Goal: Information Seeking & Learning: Learn about a topic

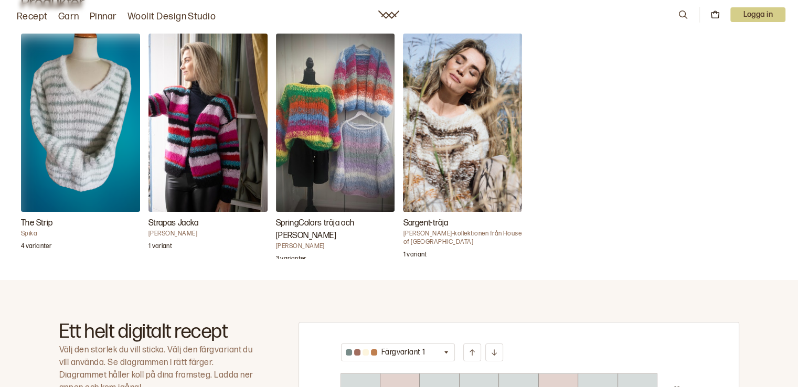
scroll to position [262, 0]
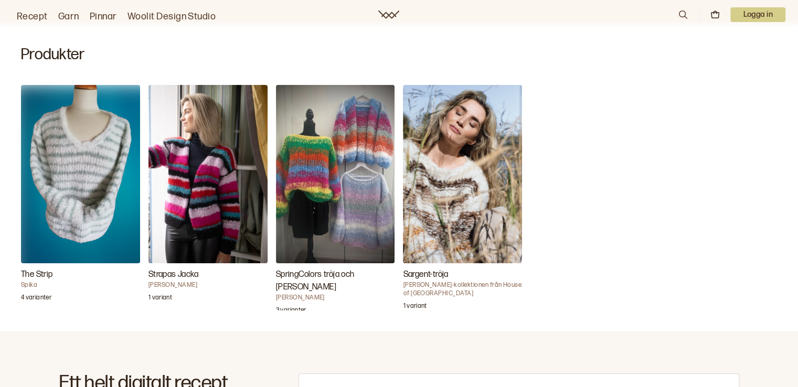
click at [321, 271] on font "SpringColors tröja och [PERSON_NAME]" at bounding box center [315, 281] width 79 height 23
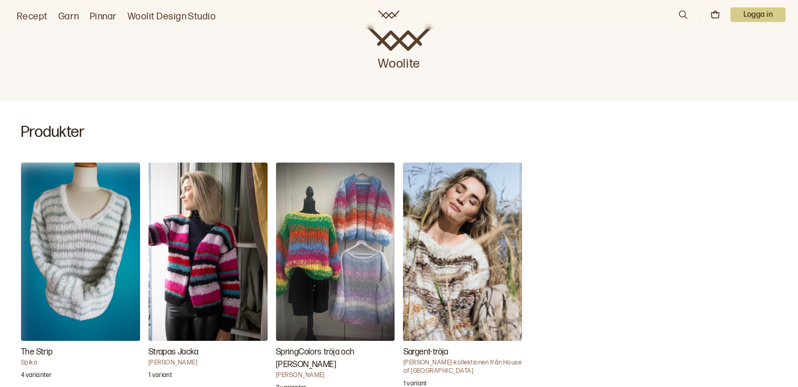
scroll to position [210, 0]
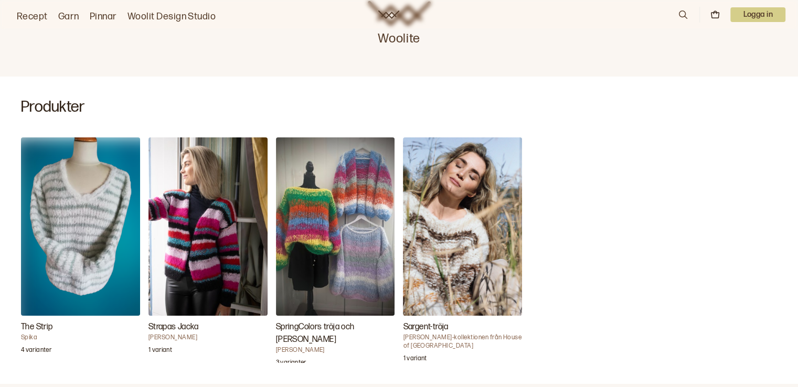
click at [43, 326] on font "The Strip" at bounding box center [37, 327] width 32 height 10
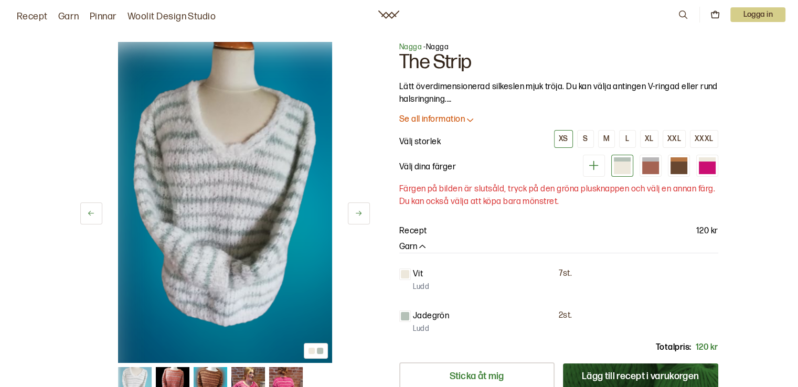
click at [470, 120] on icon at bounding box center [470, 119] width 10 height 10
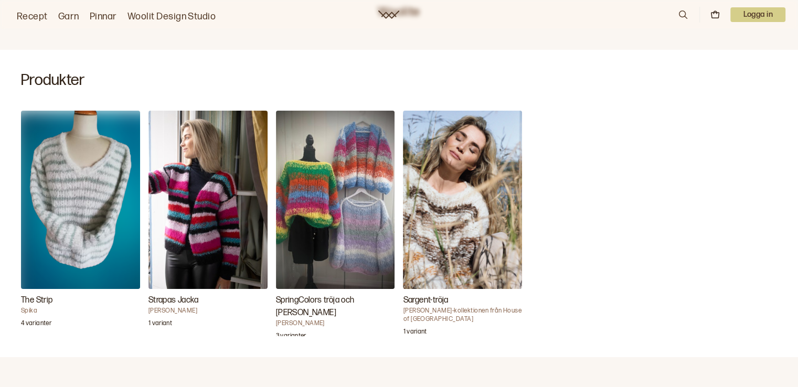
scroll to position [262, 0]
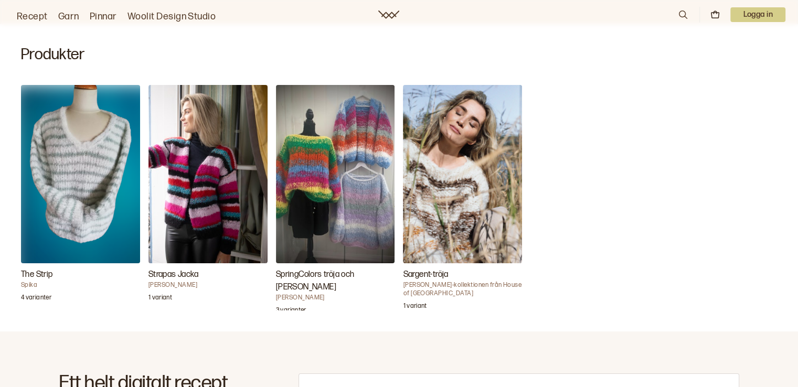
click at [431, 274] on font "Sargent-tröja" at bounding box center [425, 275] width 45 height 10
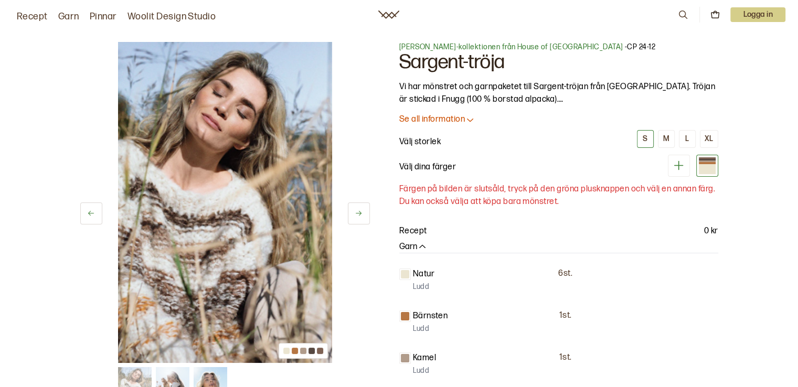
click at [470, 120] on icon at bounding box center [470, 119] width 10 height 10
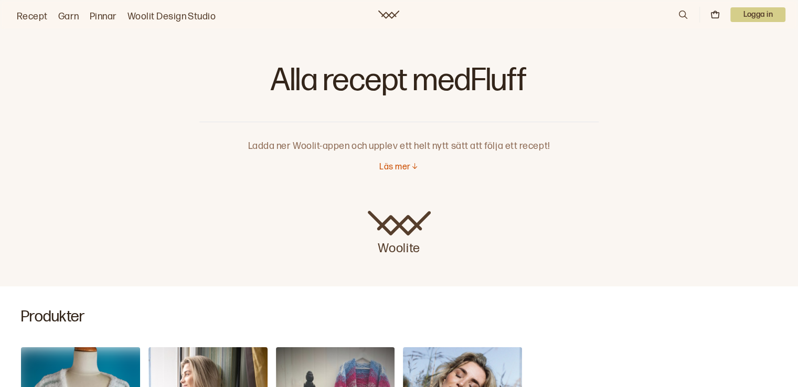
click at [398, 164] on font "Läs mer" at bounding box center [394, 167] width 31 height 10
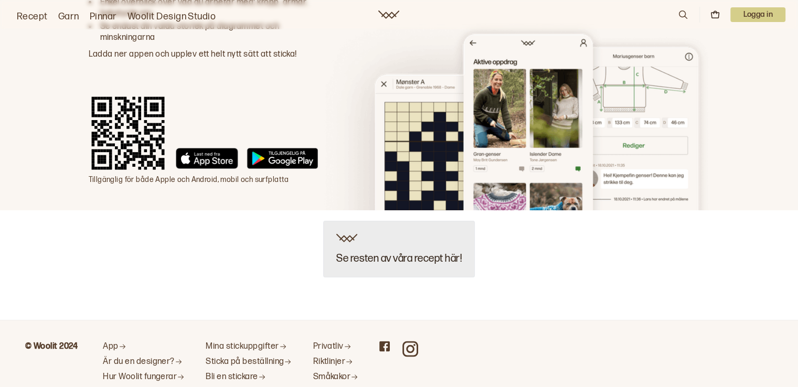
scroll to position [1684, 0]
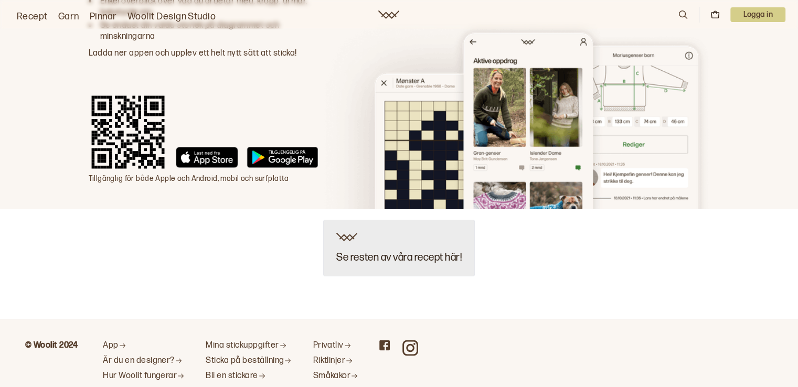
click at [401, 251] on font "Se resten av våra recept här!" at bounding box center [398, 257] width 125 height 13
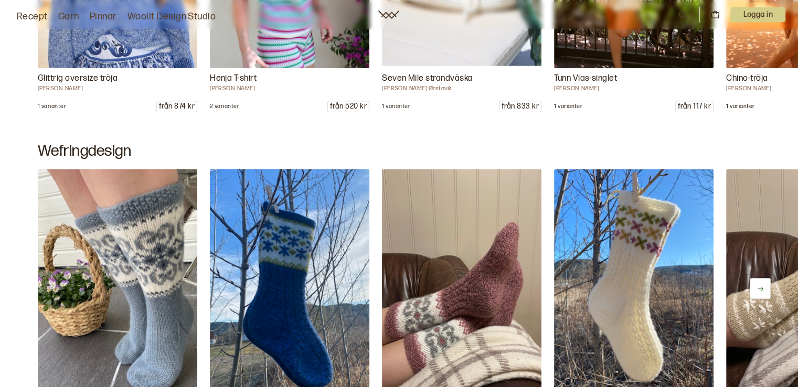
scroll to position [892, 0]
